Goal: Browse casually

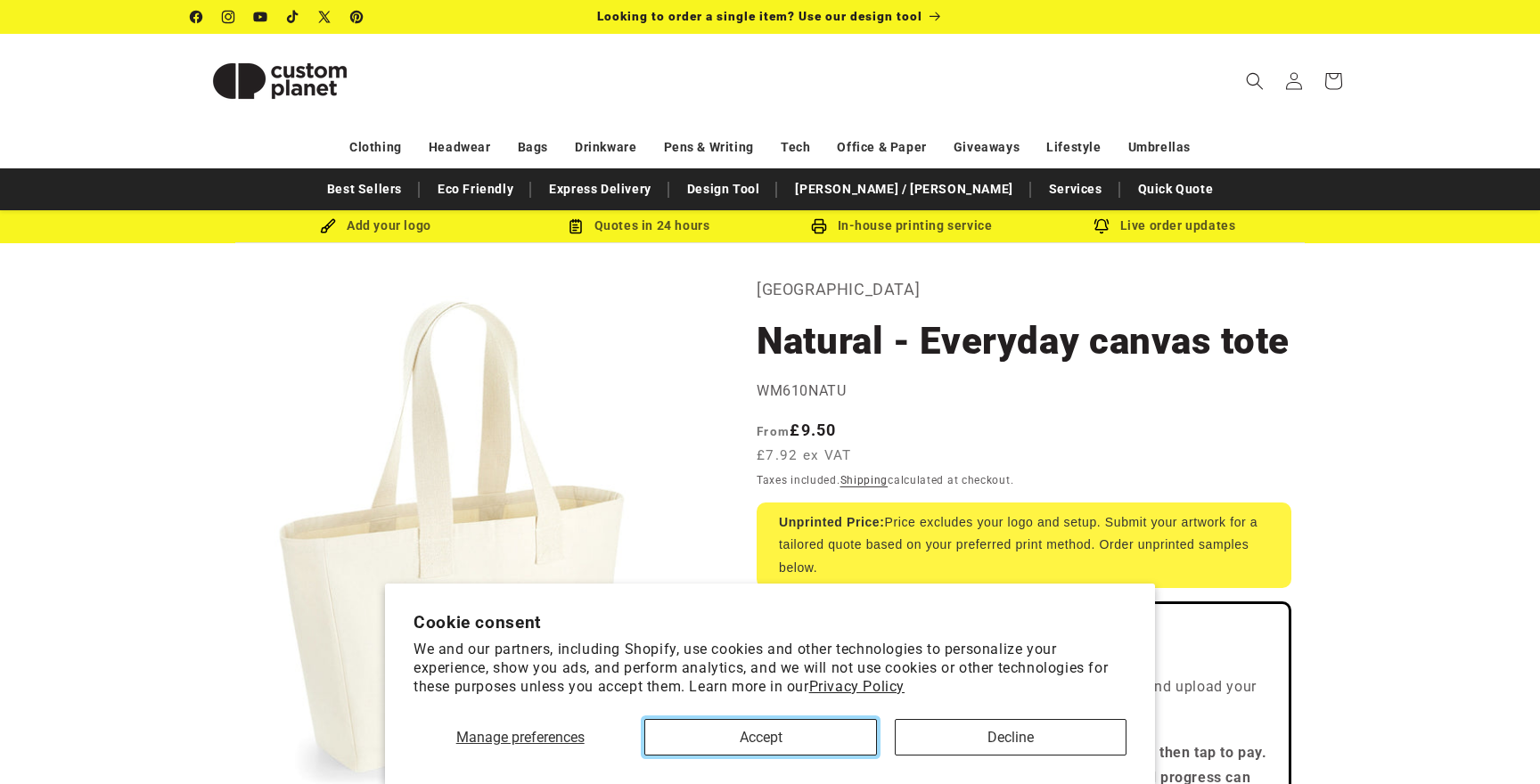
click at [808, 738] on button "Accept" at bounding box center [760, 737] width 232 height 36
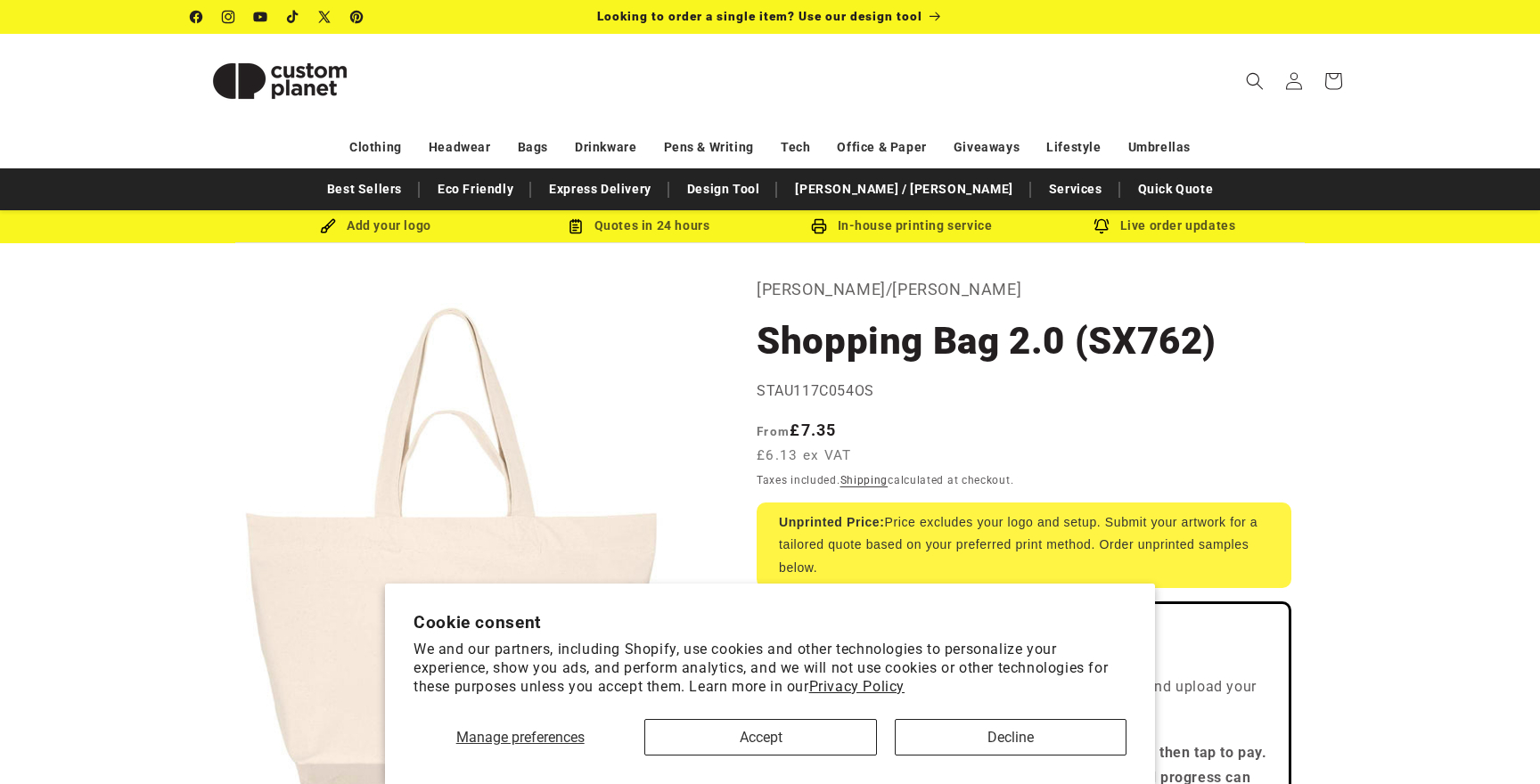
click at [792, 760] on section "Cookie consent We and our partners, including Shopify, use cookies and other te…" at bounding box center [770, 684] width 770 height 200
click at [794, 746] on button "Accept" at bounding box center [760, 737] width 232 height 36
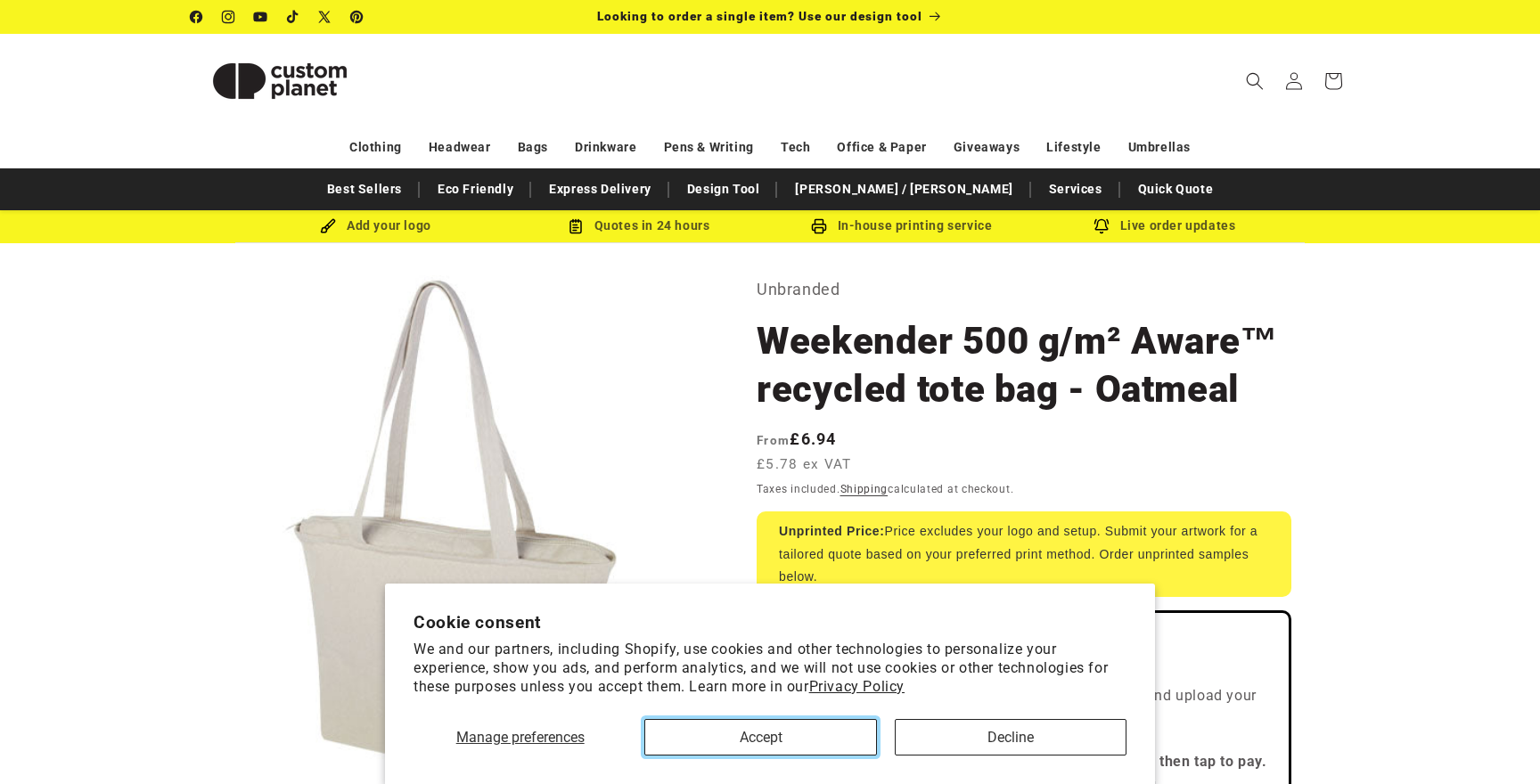
click at [783, 728] on button "Accept" at bounding box center [760, 737] width 232 height 36
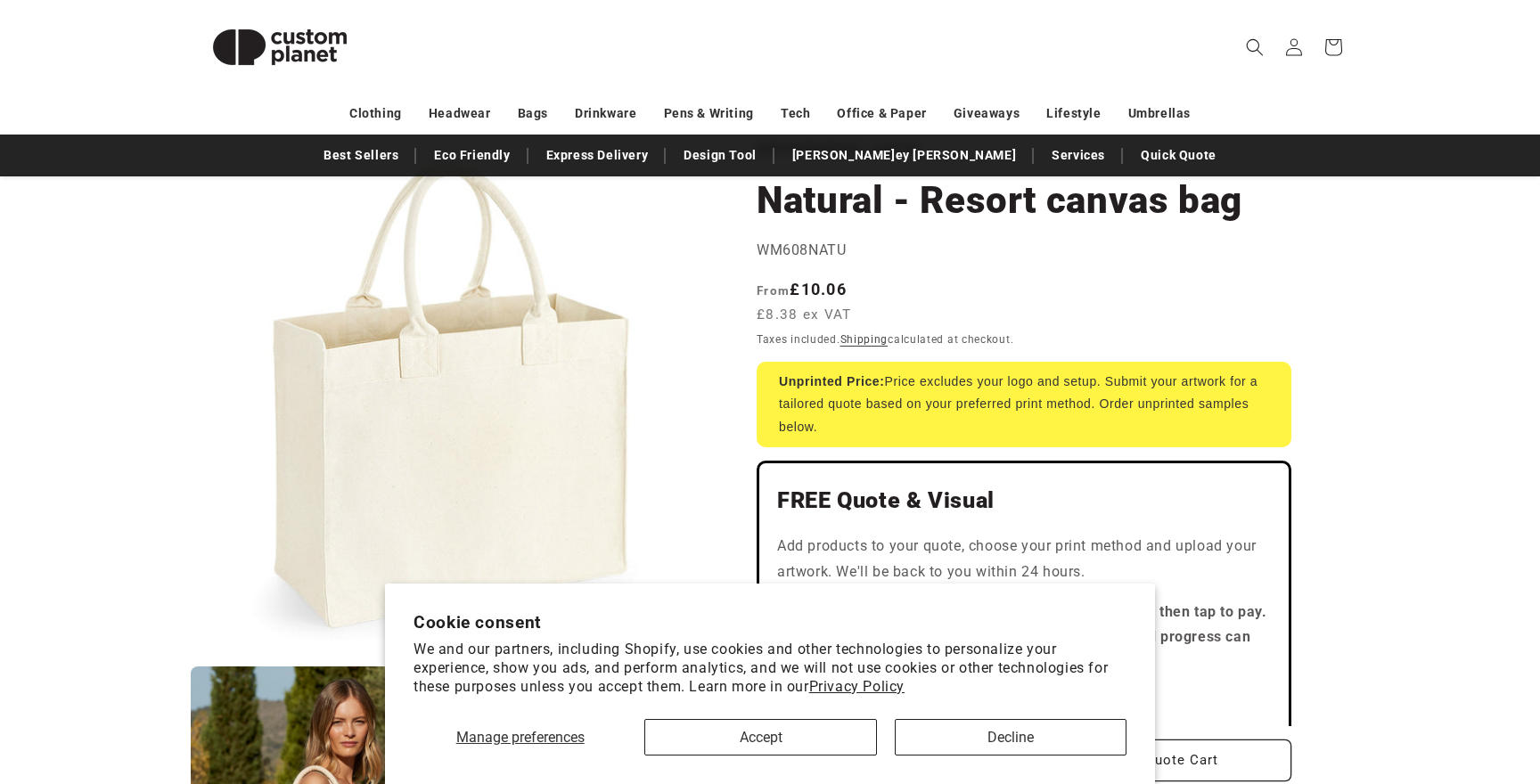
scroll to position [152, 0]
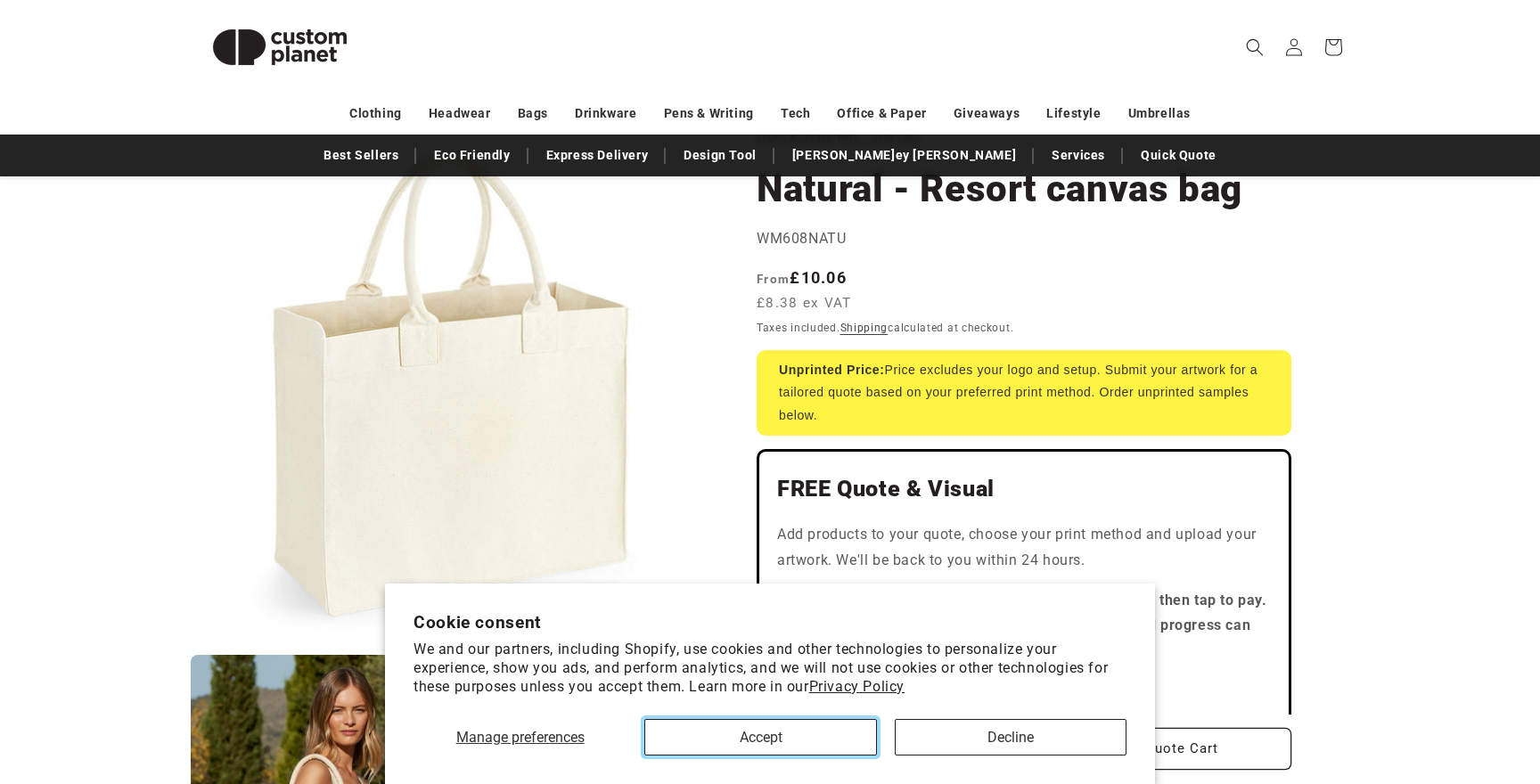
click at [733, 727] on button "Accept" at bounding box center [760, 737] width 232 height 36
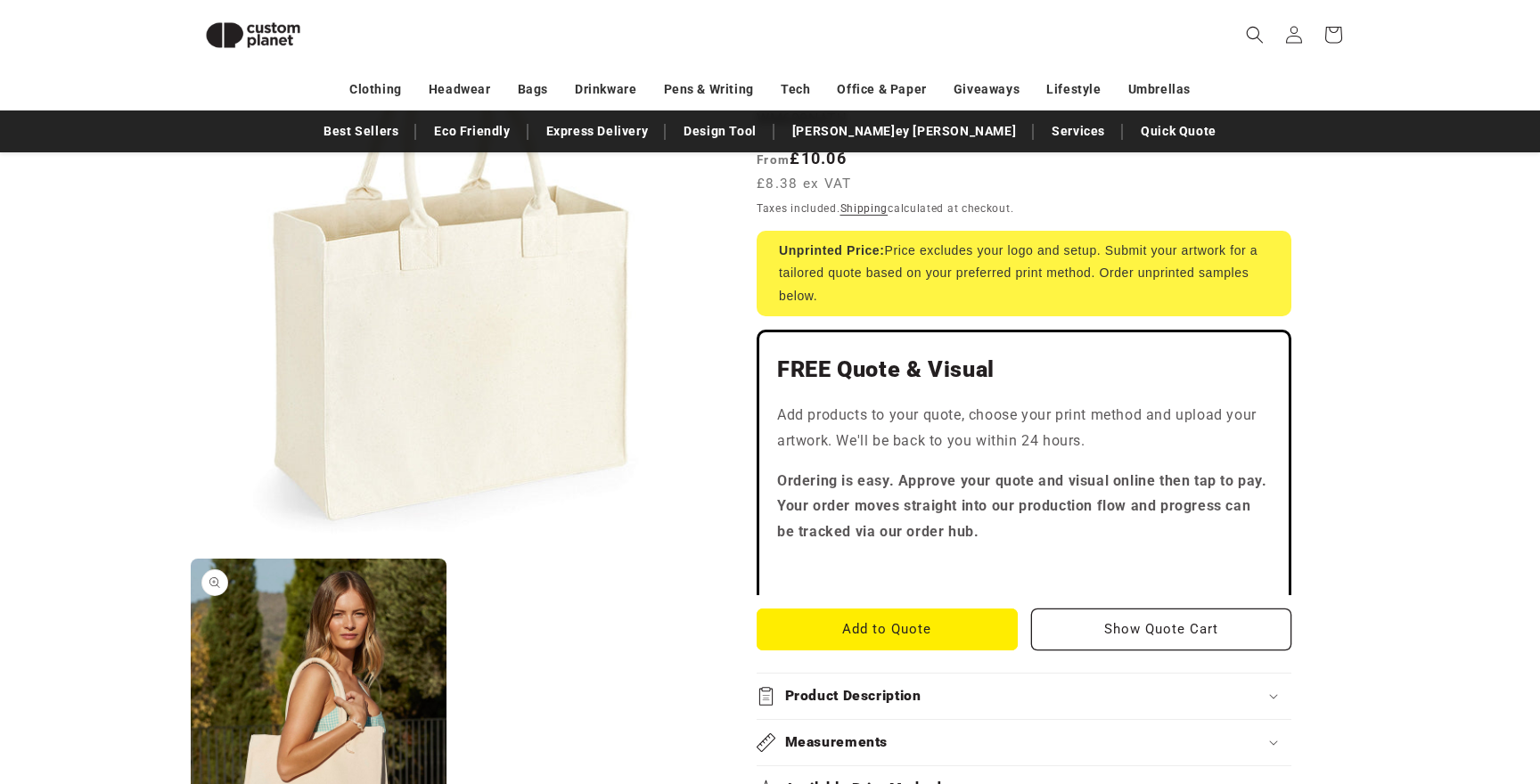
scroll to position [266, 0]
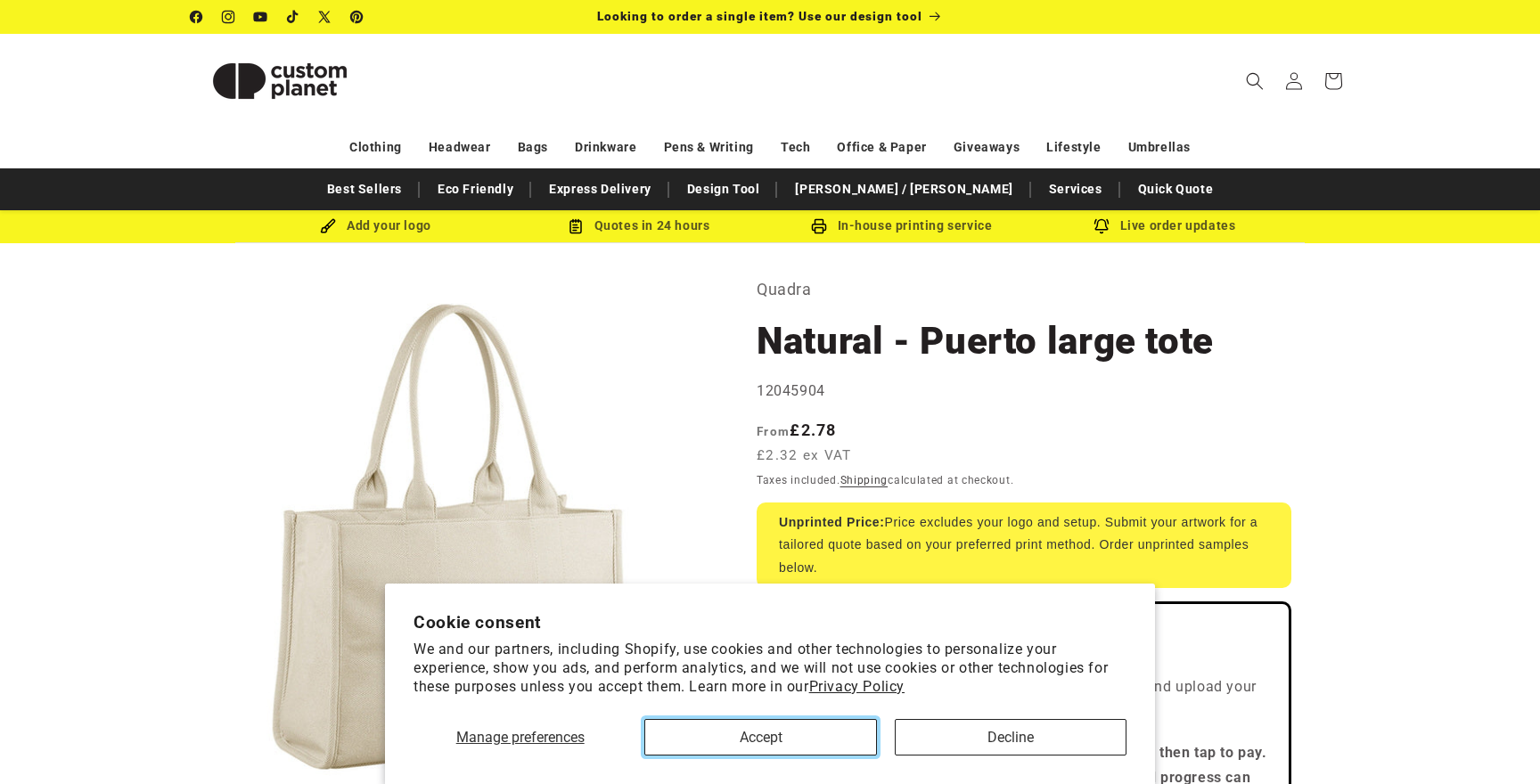
click at [771, 736] on button "Accept" at bounding box center [760, 737] width 232 height 36
